Goal: Task Accomplishment & Management: Use online tool/utility

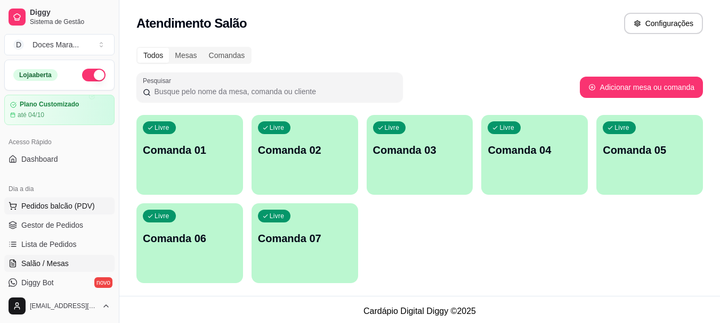
click at [43, 208] on span "Pedidos balcão (PDV)" at bounding box center [58, 206] width 74 height 11
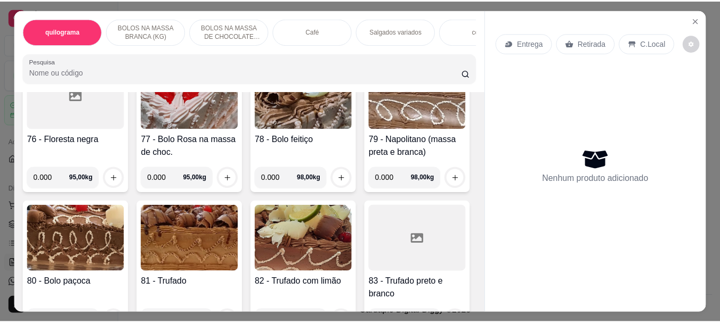
scroll to position [2291, 0]
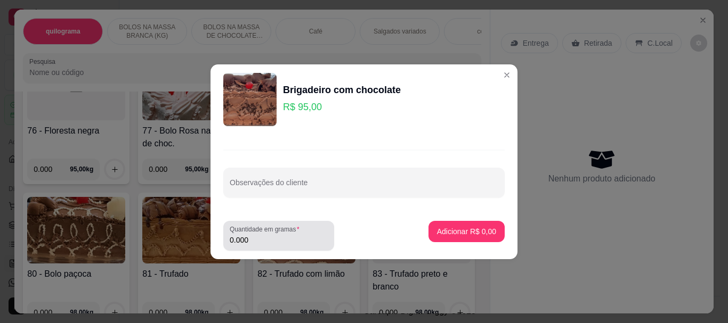
click at [269, 241] on input "0.000" at bounding box center [279, 240] width 98 height 11
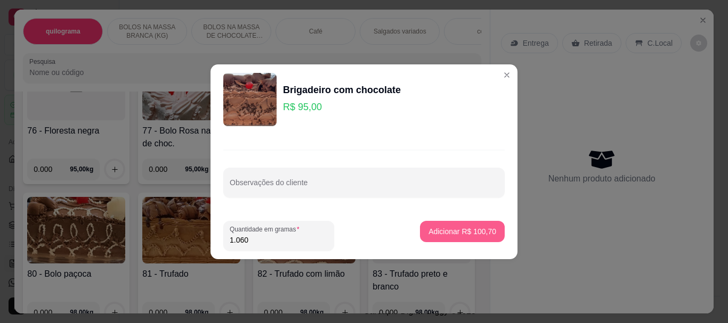
type input "1.060"
click at [447, 232] on p "Adicionar R$ 100,70" at bounding box center [462, 231] width 68 height 11
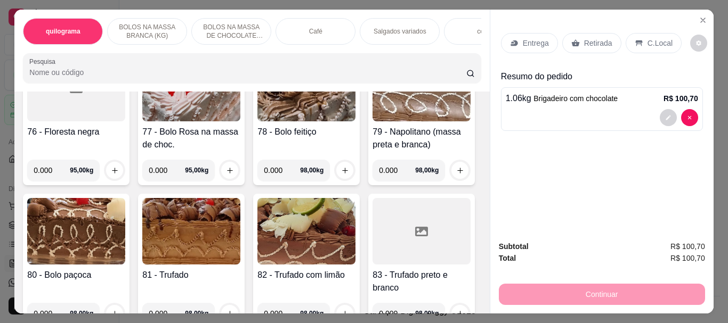
click at [584, 40] on p "Retirada" at bounding box center [598, 43] width 28 height 11
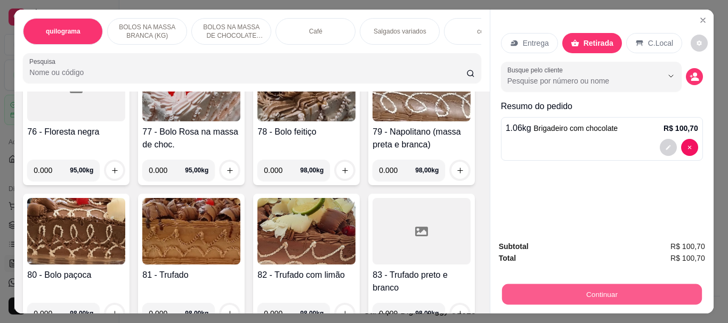
click at [580, 285] on button "Continuar" at bounding box center [601, 294] width 200 height 21
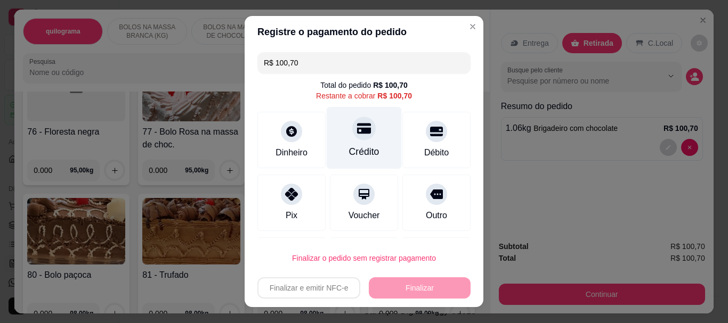
click at [363, 143] on div "Crédito" at bounding box center [364, 138] width 75 height 62
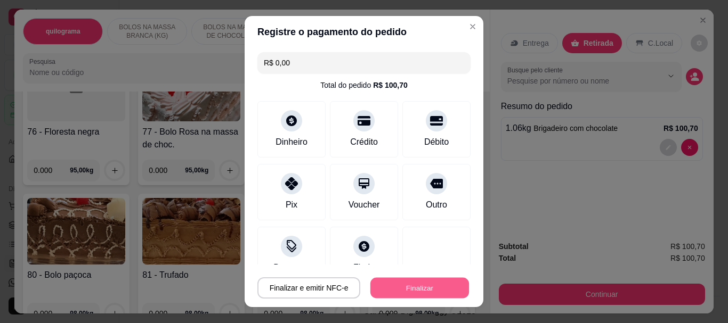
click at [400, 285] on button "Finalizar" at bounding box center [419, 288] width 99 height 21
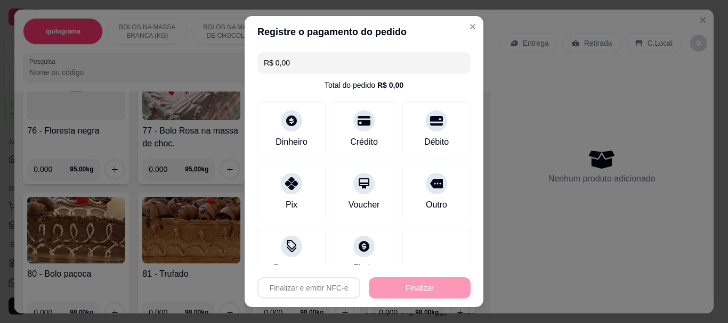
type input "-R$ 100,70"
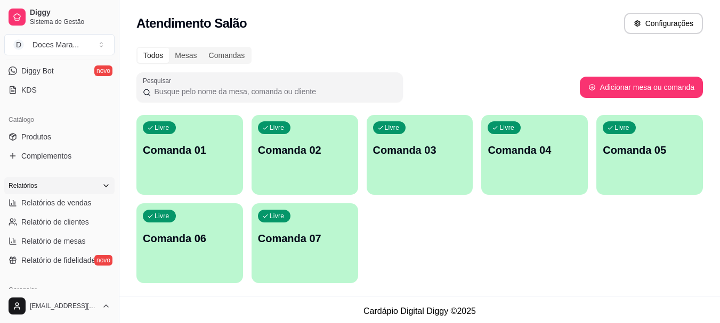
scroll to position [213, 0]
click at [38, 200] on span "Relatórios de vendas" at bounding box center [56, 202] width 70 height 11
select select "ALL"
select select "0"
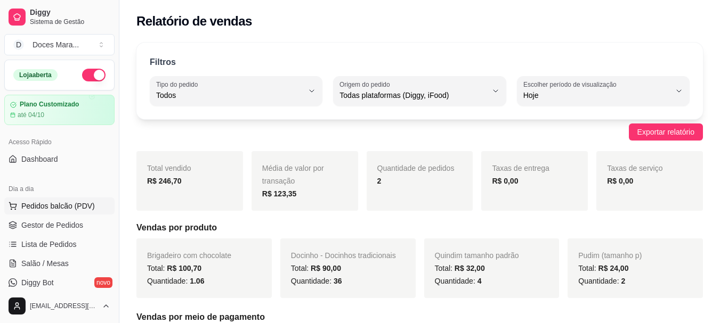
click at [56, 203] on span "Pedidos balcão (PDV)" at bounding box center [58, 206] width 74 height 11
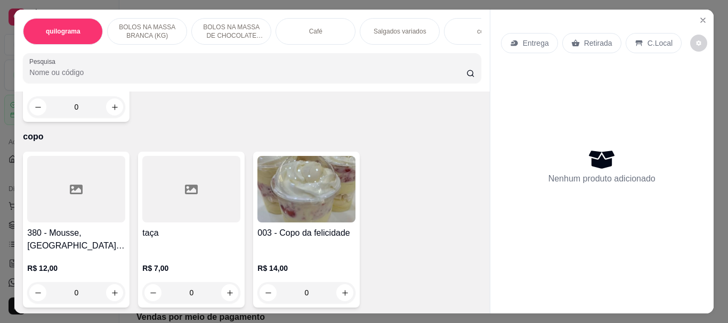
scroll to position [3143, 0]
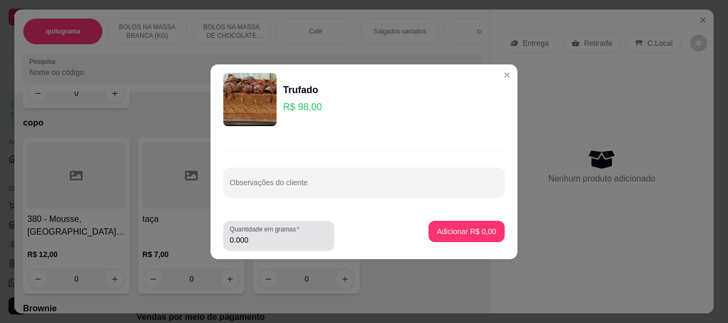
click at [263, 238] on input "0.000" at bounding box center [279, 240] width 98 height 11
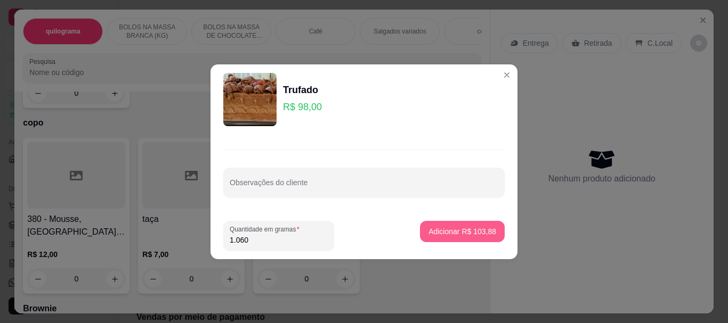
type input "1.060"
click at [451, 228] on p "Adicionar R$ 103,88" at bounding box center [462, 231] width 66 height 10
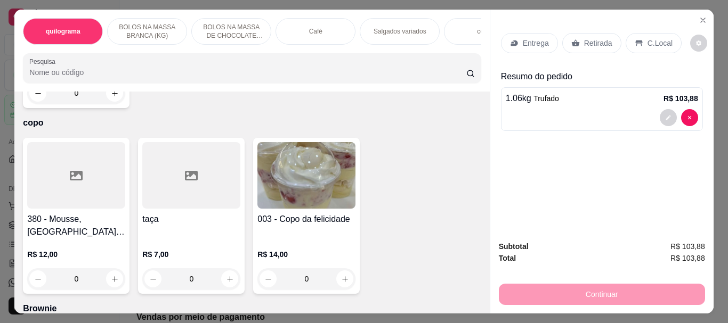
click at [84, 74] on input "Pesquisa" at bounding box center [247, 72] width 437 height 11
type input "B"
click at [322, 29] on div "Café" at bounding box center [315, 31] width 80 height 27
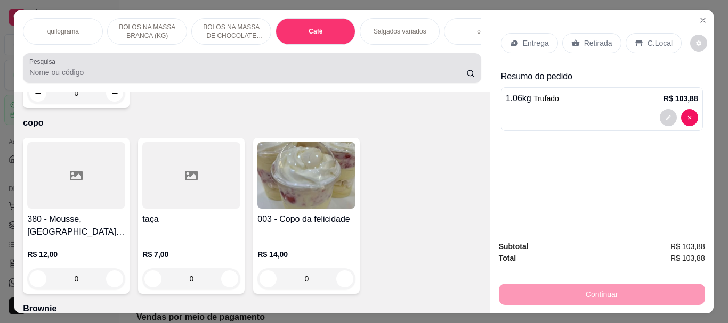
scroll to position [28, 0]
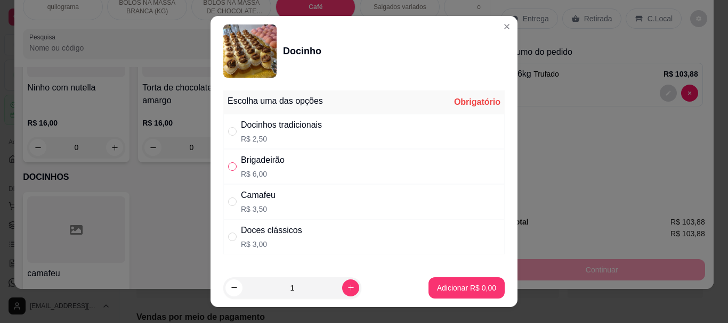
click at [231, 164] on input "" at bounding box center [232, 166] width 9 height 9
radio input "true"
click at [429, 283] on button "Adicionar R$ 6,00" at bounding box center [466, 288] width 74 height 21
type input "1"
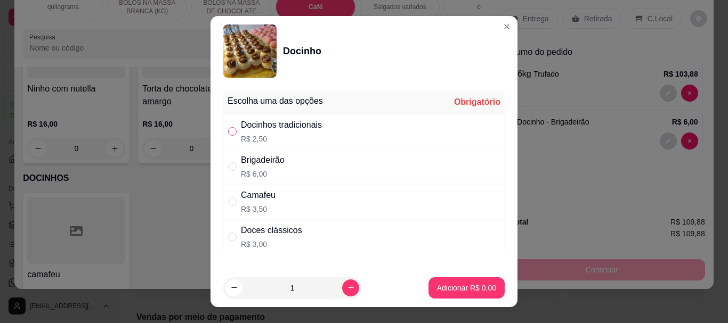
click at [229, 130] on input "" at bounding box center [232, 131] width 9 height 9
radio input "true"
click at [448, 287] on p "Adicionar R$ 2,50" at bounding box center [466, 288] width 59 height 11
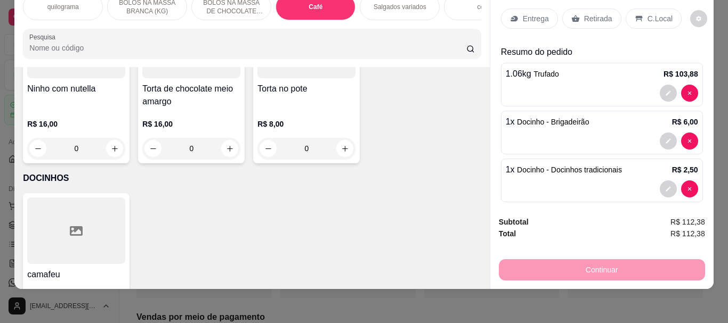
click at [590, 13] on p "Retirada" at bounding box center [598, 18] width 28 height 11
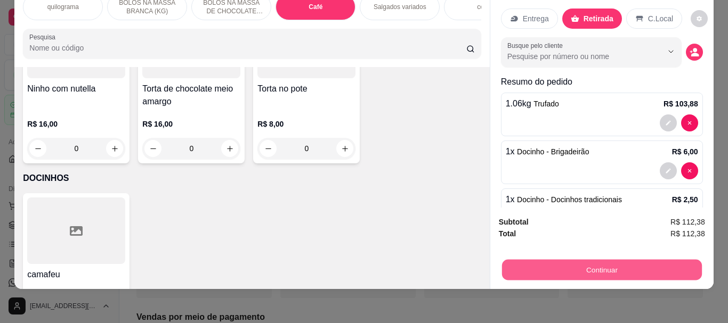
click at [594, 259] on button "Continuar" at bounding box center [601, 269] width 200 height 21
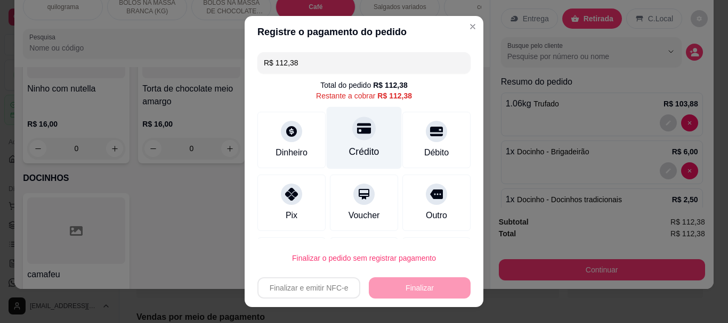
click at [359, 134] on icon at bounding box center [364, 129] width 14 height 14
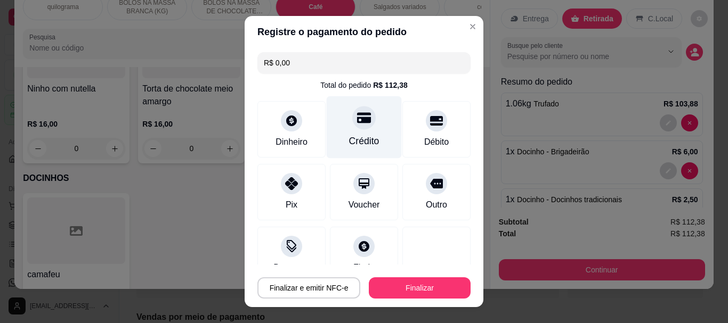
type input "R$ 0,00"
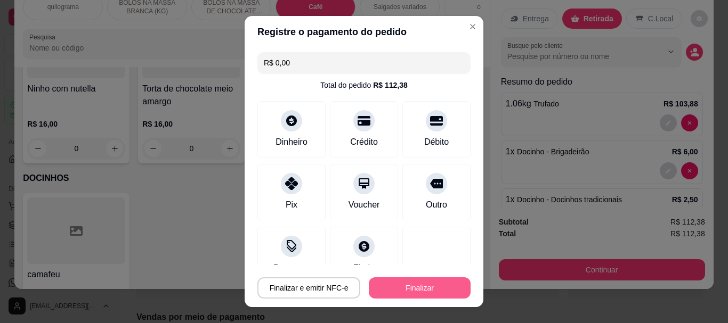
click at [396, 281] on button "Finalizar" at bounding box center [420, 288] width 102 height 21
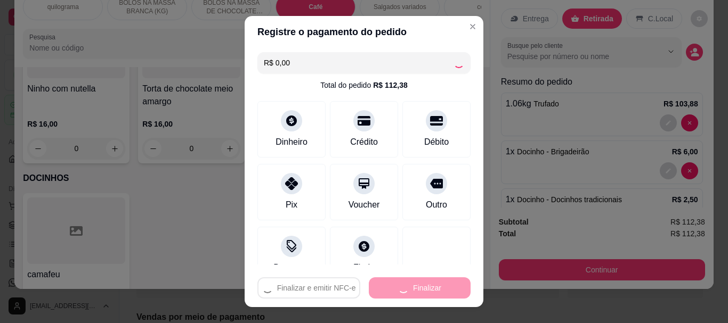
type input "0"
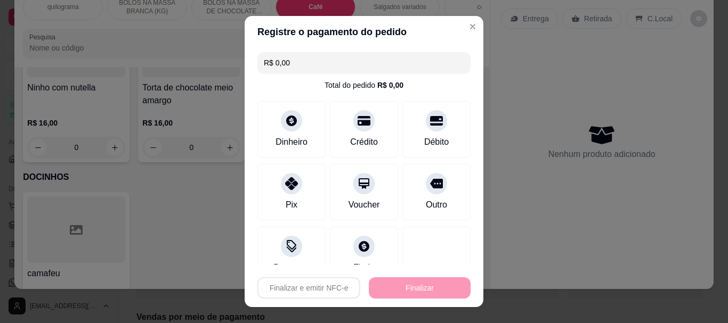
type input "-R$ 112,38"
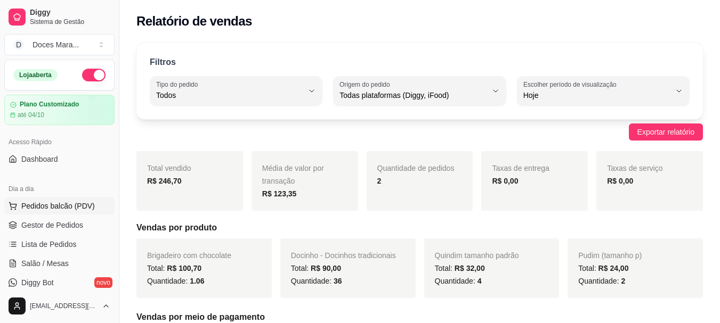
click at [51, 203] on span "Pedidos balcão (PDV)" at bounding box center [58, 206] width 74 height 11
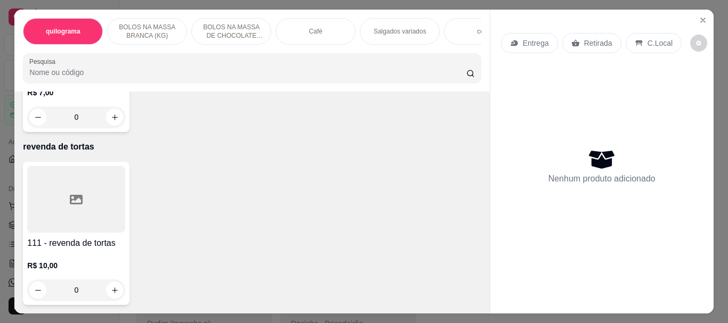
scroll to position [9268, 0]
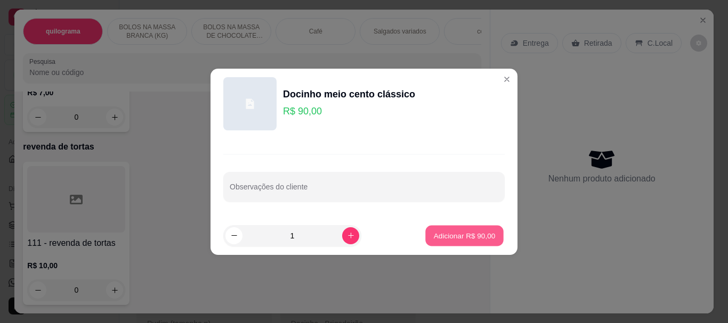
click at [443, 236] on p "Adicionar R$ 90,00" at bounding box center [465, 236] width 62 height 10
type input "1"
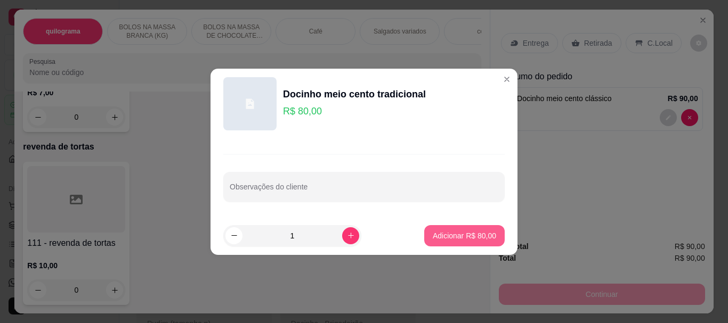
click at [443, 238] on p "Adicionar R$ 80,00" at bounding box center [464, 236] width 63 height 11
type input "1"
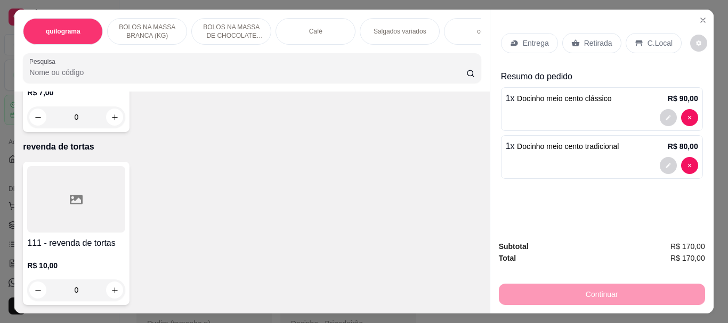
click at [584, 42] on p "Retirada" at bounding box center [598, 43] width 28 height 11
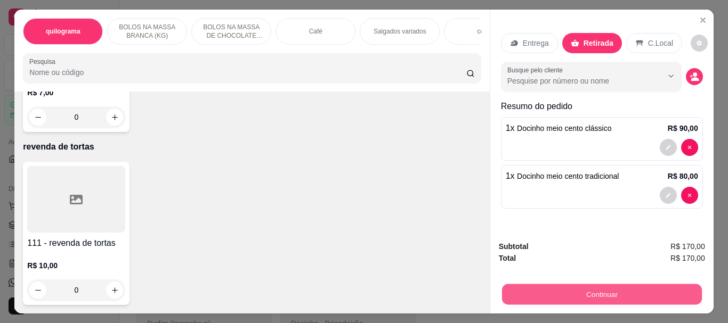
click at [609, 287] on button "Continuar" at bounding box center [601, 294] width 200 height 21
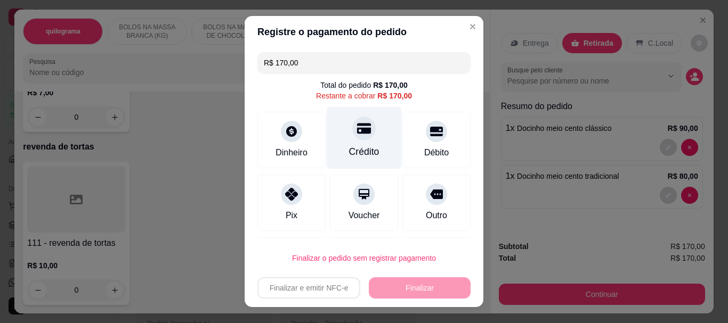
click at [356, 148] on div "Crédito" at bounding box center [364, 152] width 30 height 14
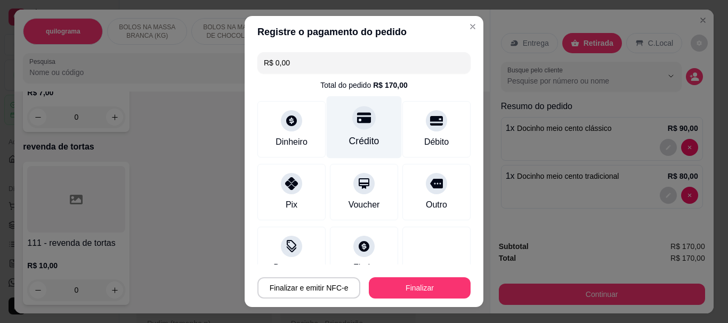
type input "R$ 0,00"
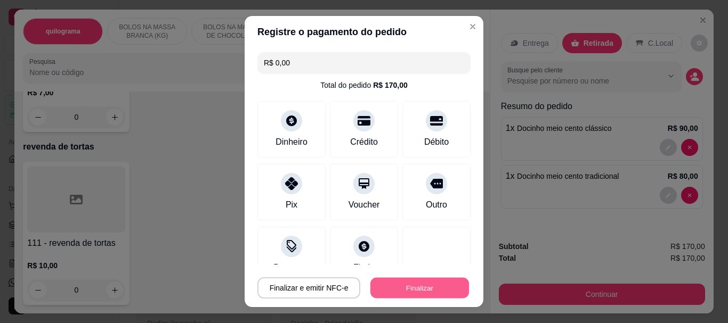
click at [419, 287] on button "Finalizar" at bounding box center [419, 288] width 99 height 21
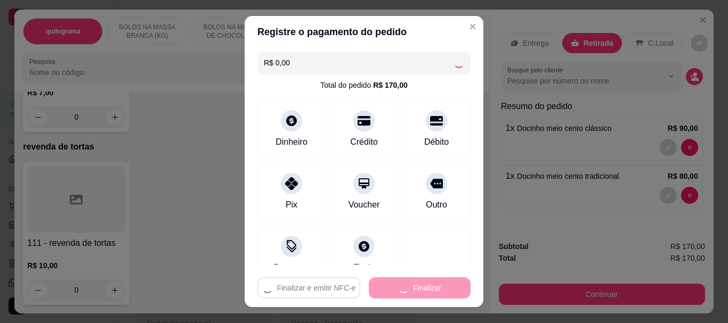
type input "0"
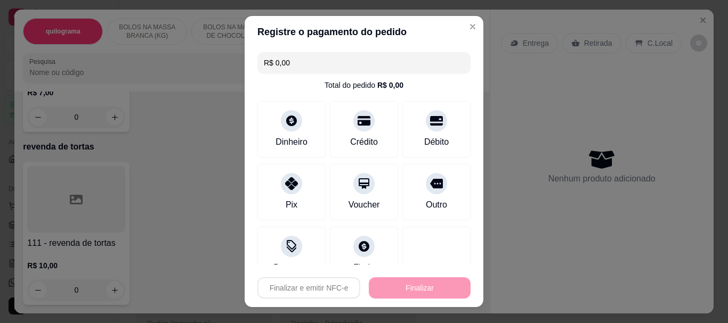
type input "-R$ 170,00"
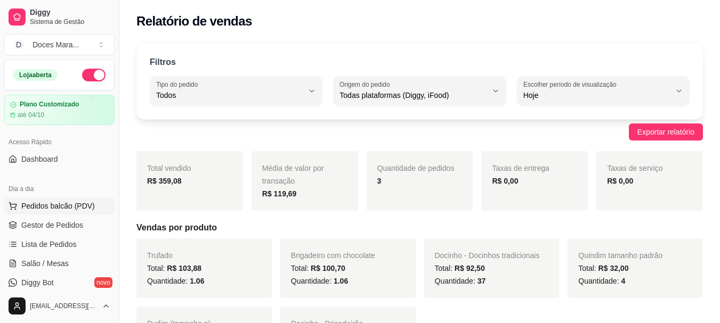
click at [61, 206] on span "Pedidos balcão (PDV)" at bounding box center [58, 206] width 74 height 11
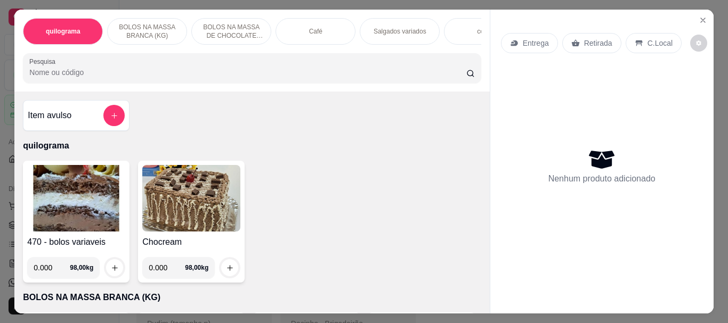
click at [68, 177] on img at bounding box center [76, 198] width 98 height 67
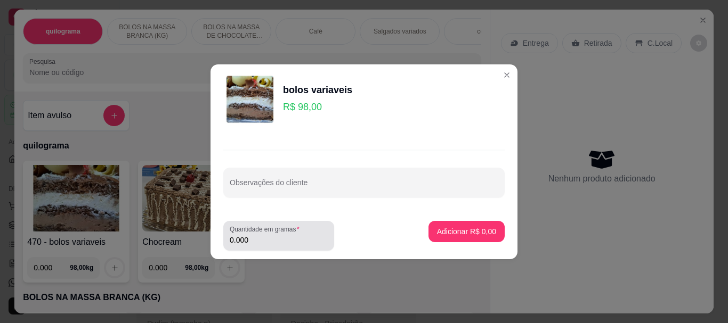
click at [283, 244] on input "0.000" at bounding box center [279, 240] width 98 height 11
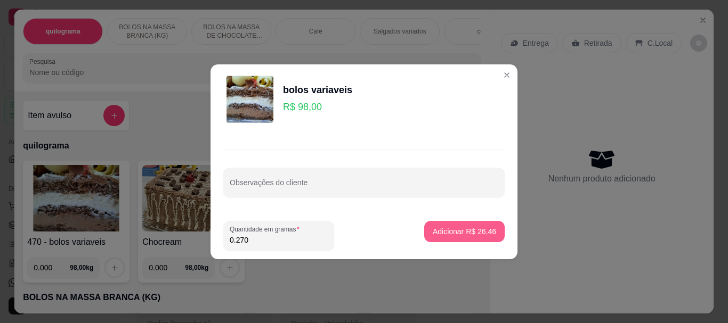
type input "0.270"
click at [447, 231] on p "Adicionar R$ 26,46" at bounding box center [465, 231] width 62 height 10
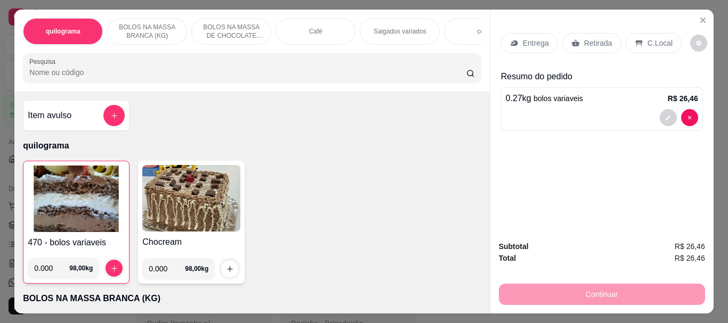
click at [305, 35] on div "Café" at bounding box center [315, 31] width 80 height 27
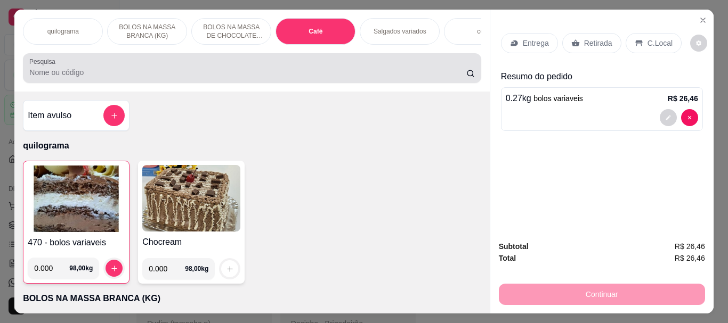
scroll to position [28, 0]
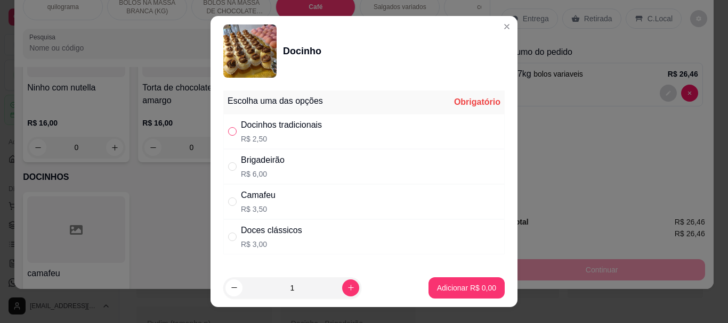
click at [230, 135] on input "" at bounding box center [232, 131] width 9 height 9
radio input "true"
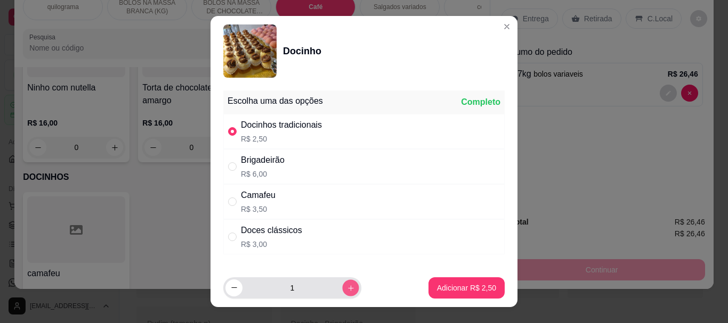
click at [342, 282] on button "increase-product-quantity" at bounding box center [350, 288] width 17 height 17
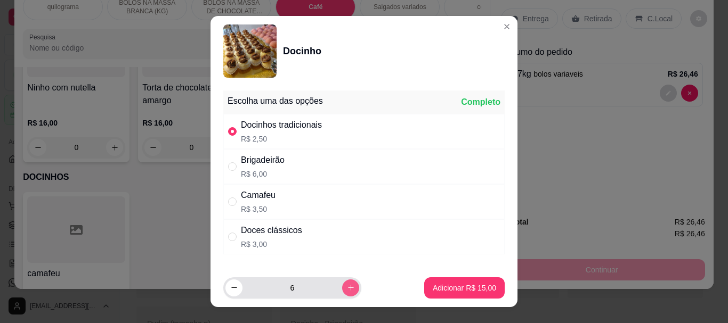
click at [342, 282] on button "increase-product-quantity" at bounding box center [350, 288] width 17 height 17
type input "8"
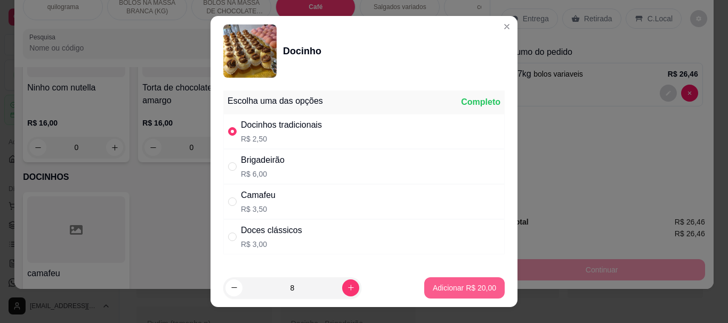
click at [433, 286] on p "Adicionar R$ 20,00" at bounding box center [464, 288] width 63 height 11
type input "8"
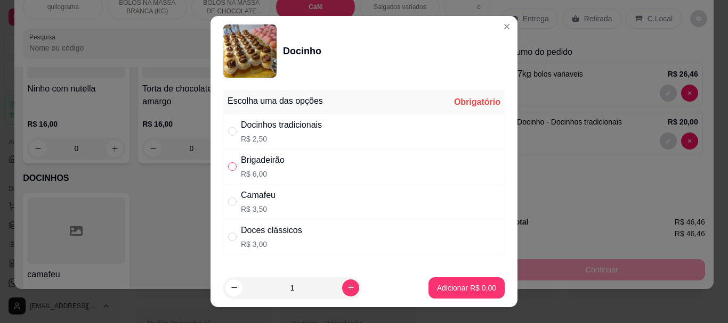
click at [228, 161] on label "" at bounding box center [232, 167] width 9 height 12
click at [228, 162] on input "" at bounding box center [232, 166] width 9 height 9
click at [228, 167] on input "" at bounding box center [232, 166] width 9 height 9
radio input "true"
click at [437, 290] on p "Adicionar R$ 6,00" at bounding box center [466, 288] width 58 height 10
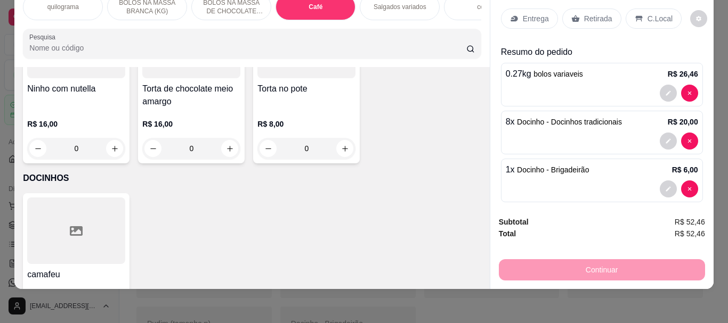
click at [584, 13] on p "Retirada" at bounding box center [598, 18] width 28 height 11
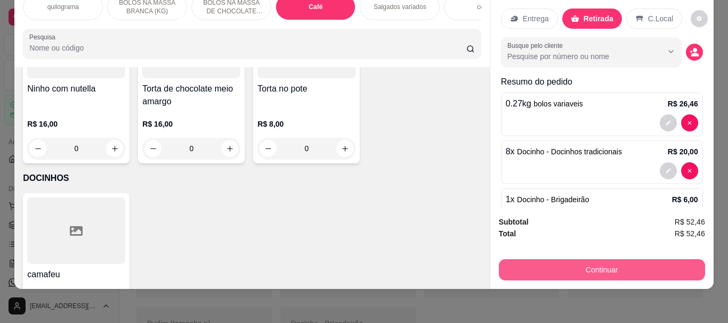
click at [581, 259] on button "Continuar" at bounding box center [602, 269] width 206 height 21
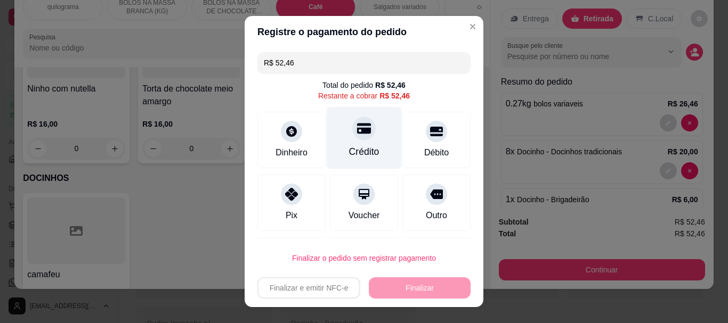
click at [350, 141] on div "Crédito" at bounding box center [364, 138] width 75 height 62
type input "R$ 0,00"
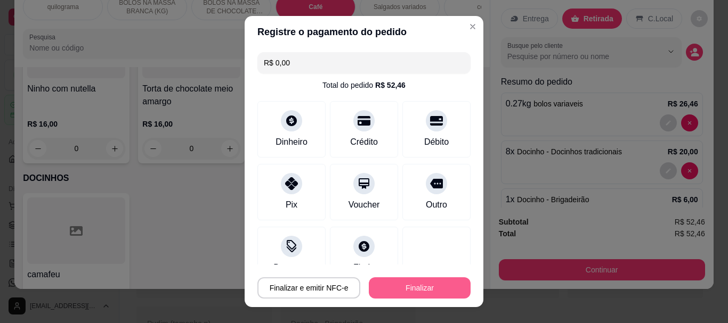
click at [402, 289] on button "Finalizar" at bounding box center [420, 288] width 102 height 21
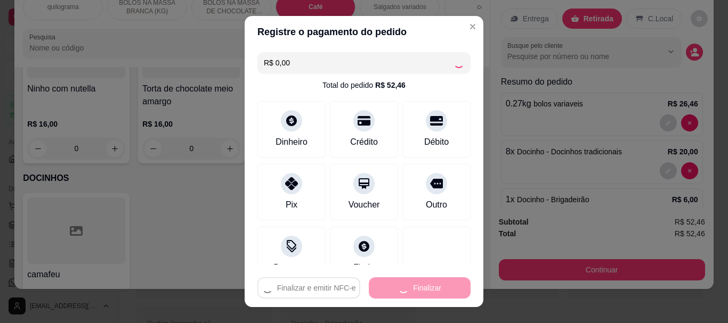
type input "0"
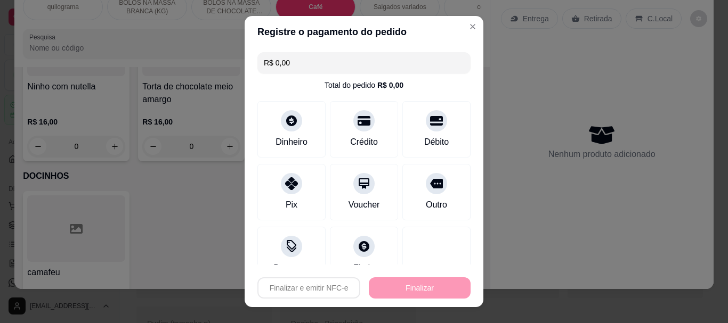
type input "-R$ 52,46"
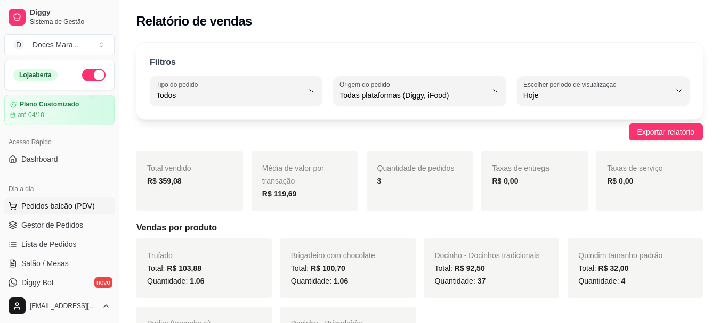
click at [45, 206] on span "Pedidos balcão (PDV)" at bounding box center [58, 206] width 74 height 11
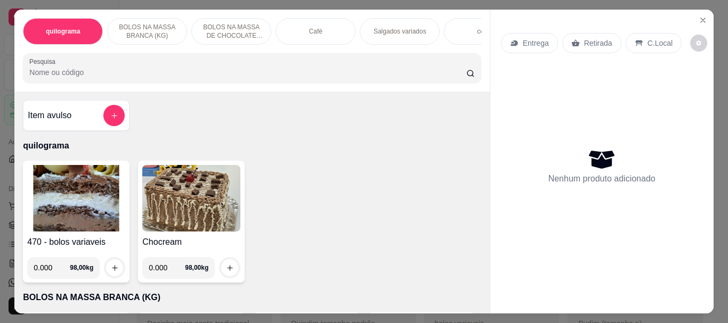
click at [287, 31] on div "Café" at bounding box center [315, 31] width 80 height 27
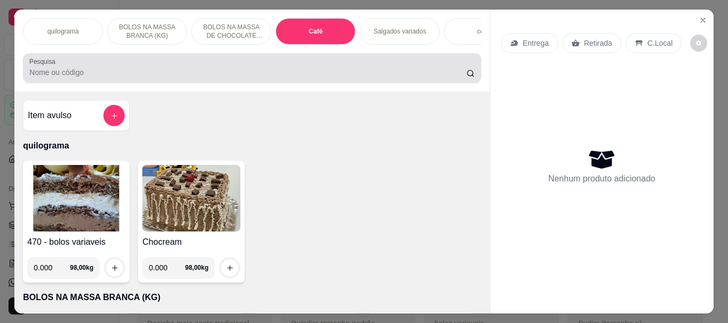
scroll to position [28, 0]
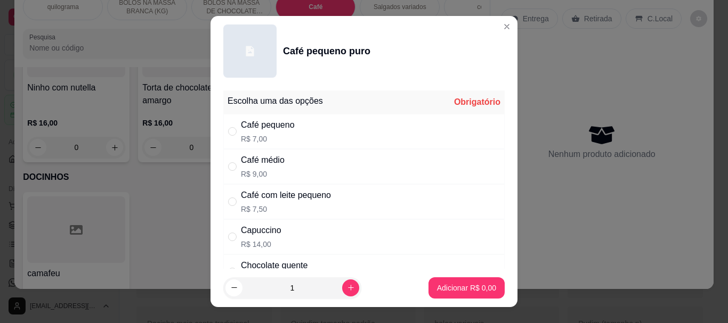
click at [229, 132] on input "" at bounding box center [232, 131] width 9 height 9
radio input "true"
click at [437, 283] on p "Adicionar R$ 7,00" at bounding box center [466, 288] width 59 height 11
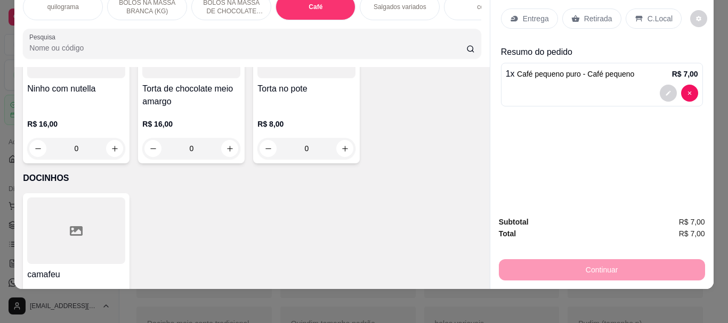
type input "1"
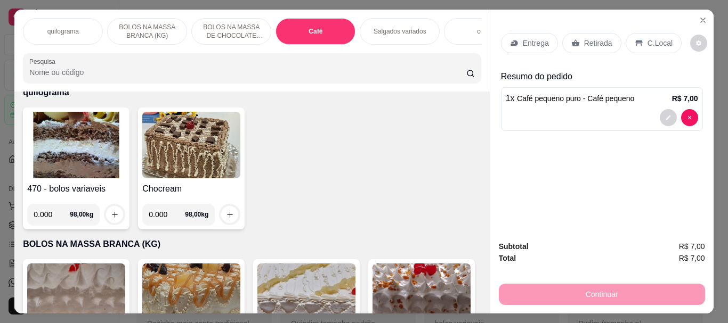
scroll to position [0, 0]
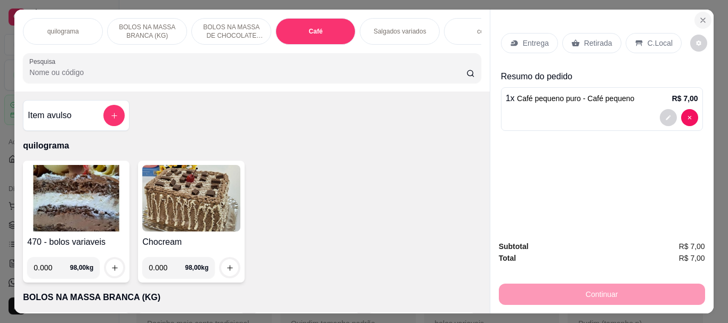
click at [701, 16] on icon "Close" at bounding box center [702, 20] width 9 height 9
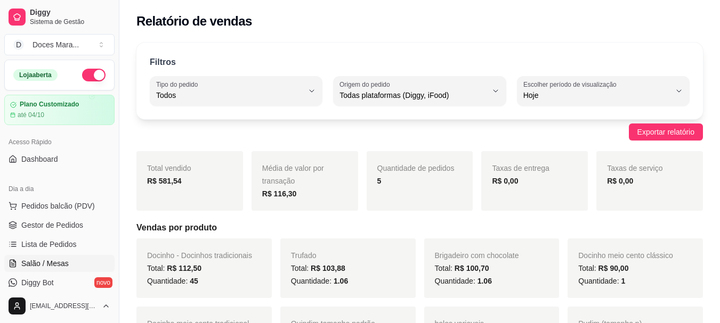
click at [62, 262] on span "Salão / Mesas" at bounding box center [44, 263] width 47 height 11
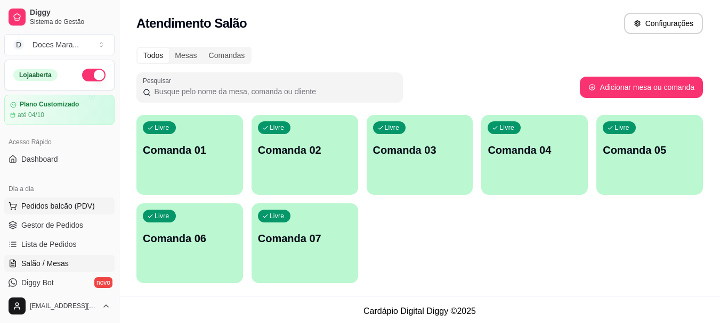
click at [38, 207] on span "Pedidos balcão (PDV)" at bounding box center [58, 206] width 74 height 11
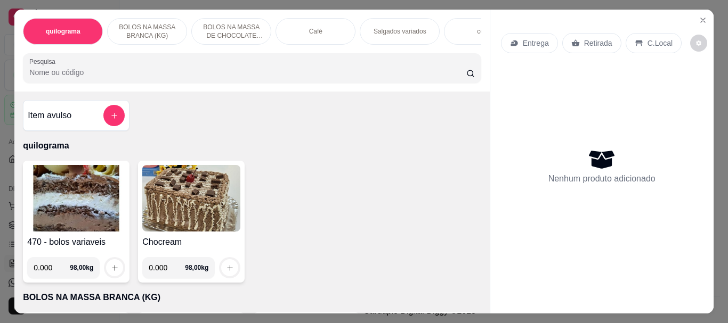
select select "ALL"
select select "0"
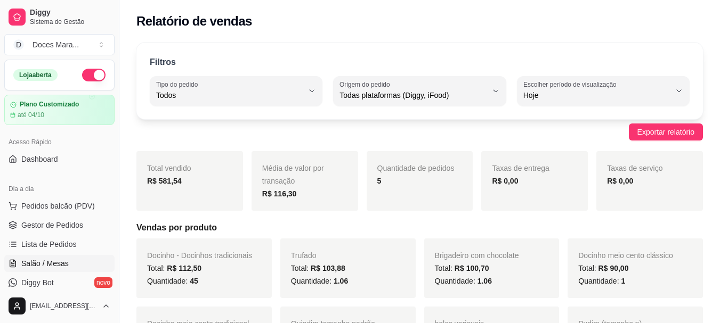
click at [63, 265] on span "Salão / Mesas" at bounding box center [44, 263] width 47 height 11
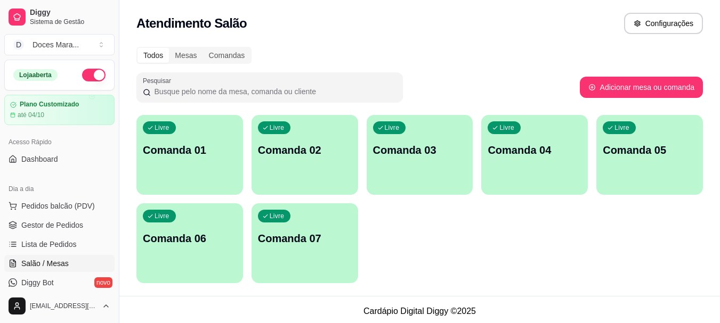
click at [170, 174] on div "Livre Comanda 01" at bounding box center [189, 148] width 107 height 67
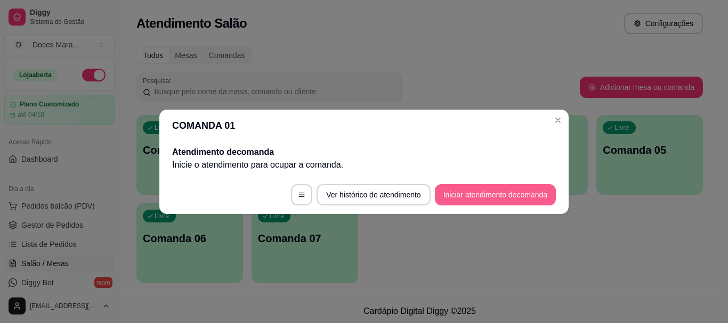
click at [500, 196] on button "Iniciar atendimento de comanda" at bounding box center [495, 194] width 121 height 21
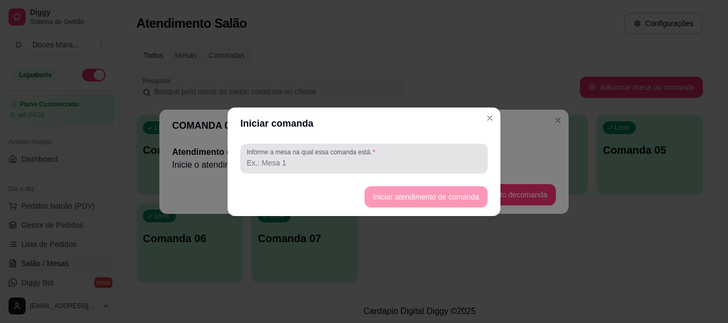
click at [252, 166] on input "Informe a mesa na qual essa comanda está." at bounding box center [364, 163] width 234 height 11
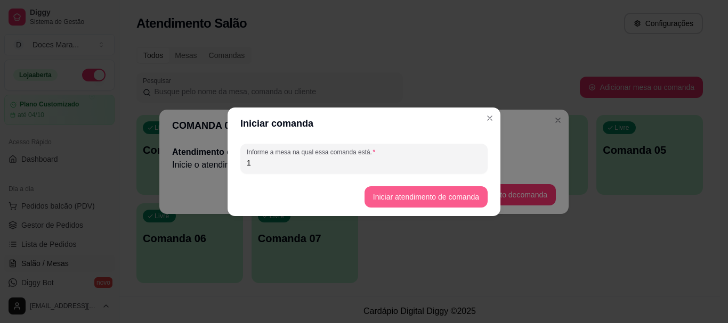
type input "1"
click at [404, 197] on button "Iniciar atendimento de comanda" at bounding box center [425, 196] width 119 height 21
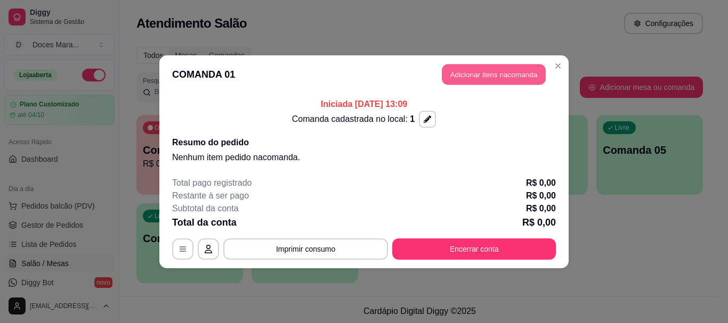
click at [495, 68] on button "Adicionar itens na comanda" at bounding box center [494, 74] width 104 height 21
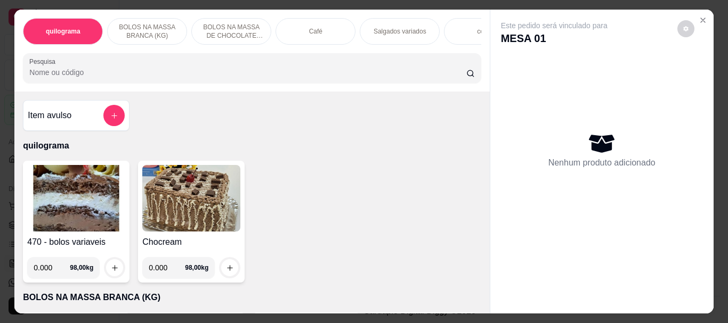
click at [64, 192] on img at bounding box center [76, 198] width 98 height 67
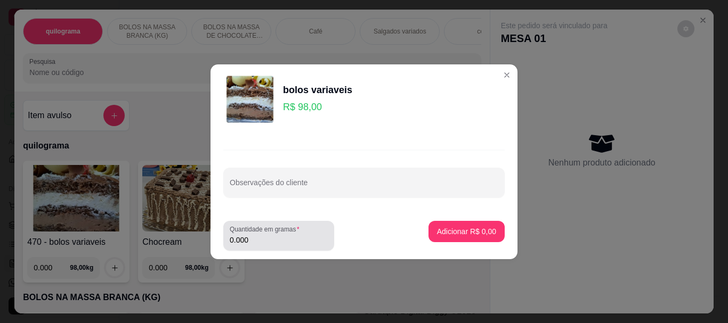
click at [273, 245] on div "0.000" at bounding box center [279, 235] width 98 height 21
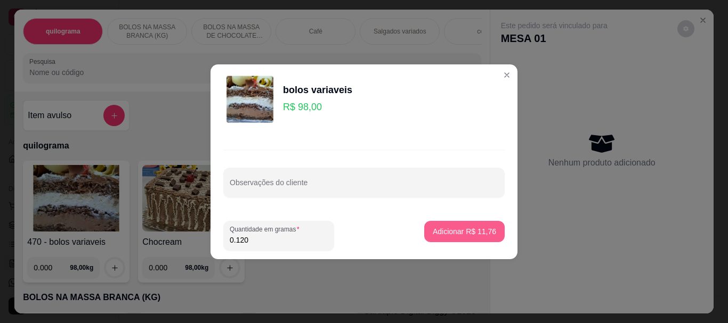
type input "0.120"
click at [454, 234] on p "Adicionar R$ 11,76" at bounding box center [465, 231] width 62 height 10
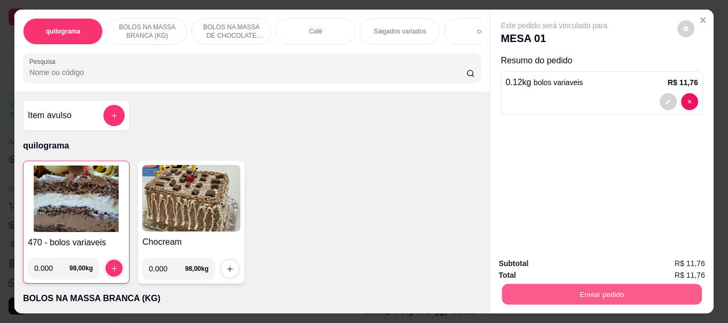
click at [595, 287] on button "Enviar pedido" at bounding box center [601, 294] width 200 height 21
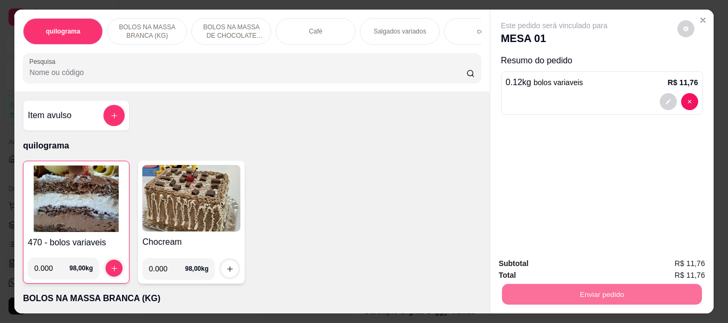
click at [568, 262] on button "Não registrar e enviar pedido" at bounding box center [567, 264] width 108 height 20
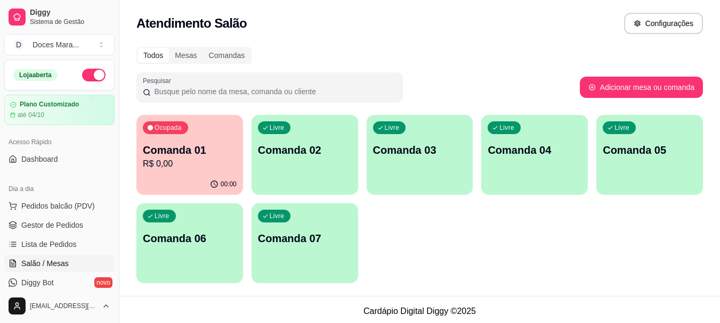
click at [193, 171] on div "Ocupada Comanda 01 R$ 0,00" at bounding box center [189, 144] width 107 height 59
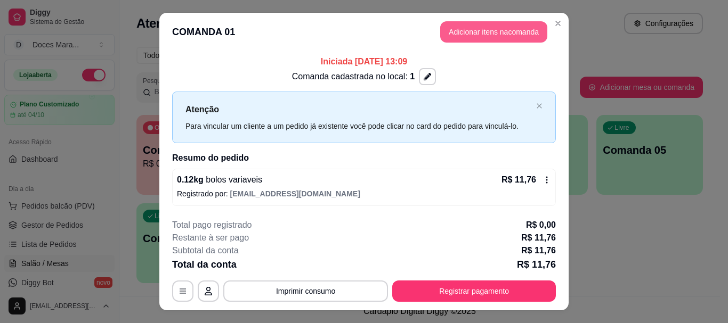
click at [490, 33] on button "Adicionar itens na comanda" at bounding box center [493, 31] width 107 height 21
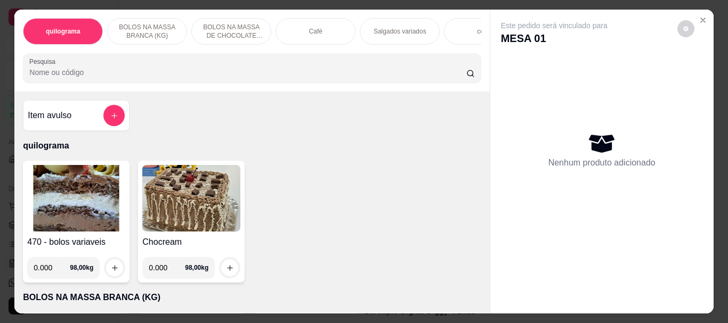
click at [92, 191] on img at bounding box center [76, 198] width 98 height 67
select select "ALL"
select select "0"
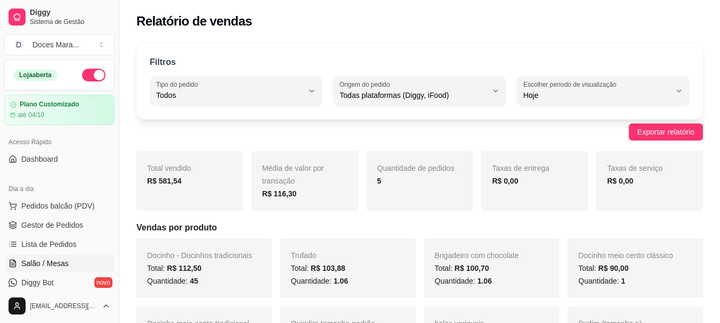
click at [54, 264] on span "Salão / Mesas" at bounding box center [44, 263] width 47 height 11
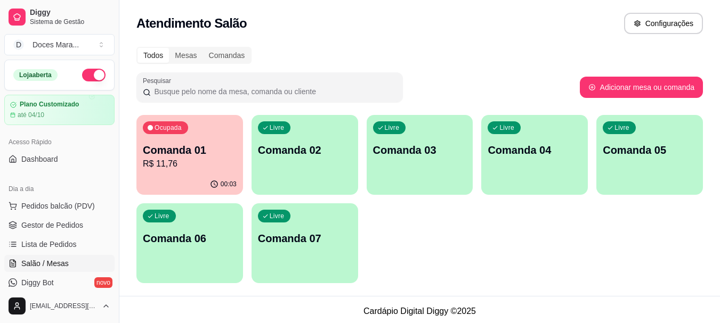
click at [176, 176] on div "00:03" at bounding box center [189, 184] width 107 height 21
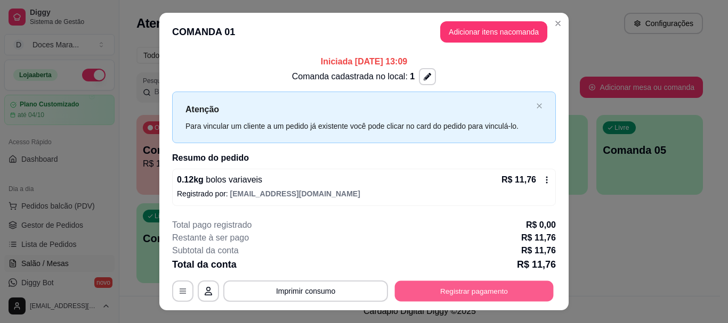
click at [481, 292] on button "Registrar pagamento" at bounding box center [474, 291] width 159 height 21
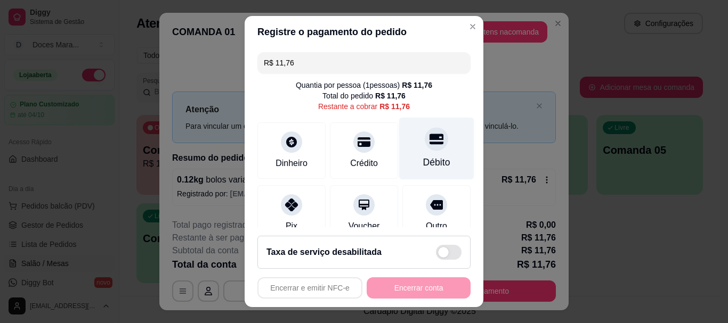
click at [411, 155] on div "Débito" at bounding box center [436, 149] width 75 height 62
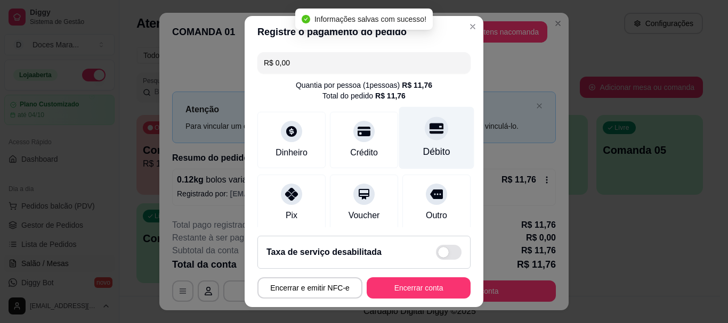
type input "R$ 0,00"
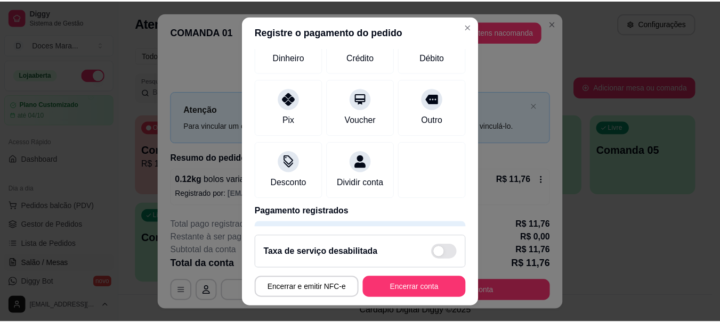
scroll to position [139, 0]
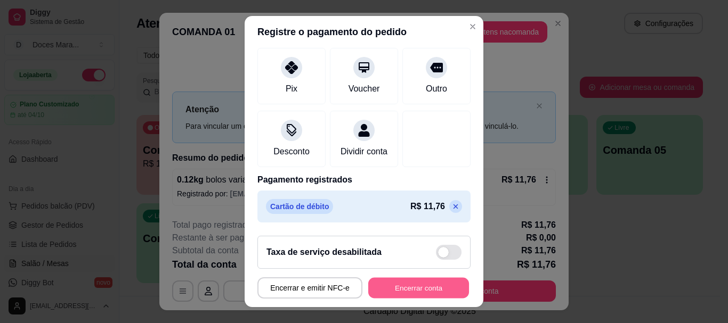
click at [421, 294] on button "Encerrar conta" at bounding box center [418, 288] width 101 height 21
